Goal: Use online tool/utility: Use online tool/utility

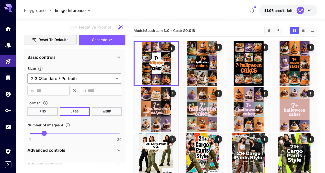
scroll to position [73, 0]
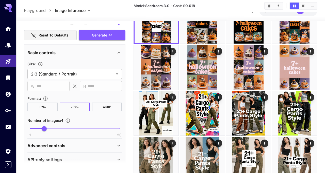
scroll to position [0, 0]
